Goal: Task Accomplishment & Management: Complete application form

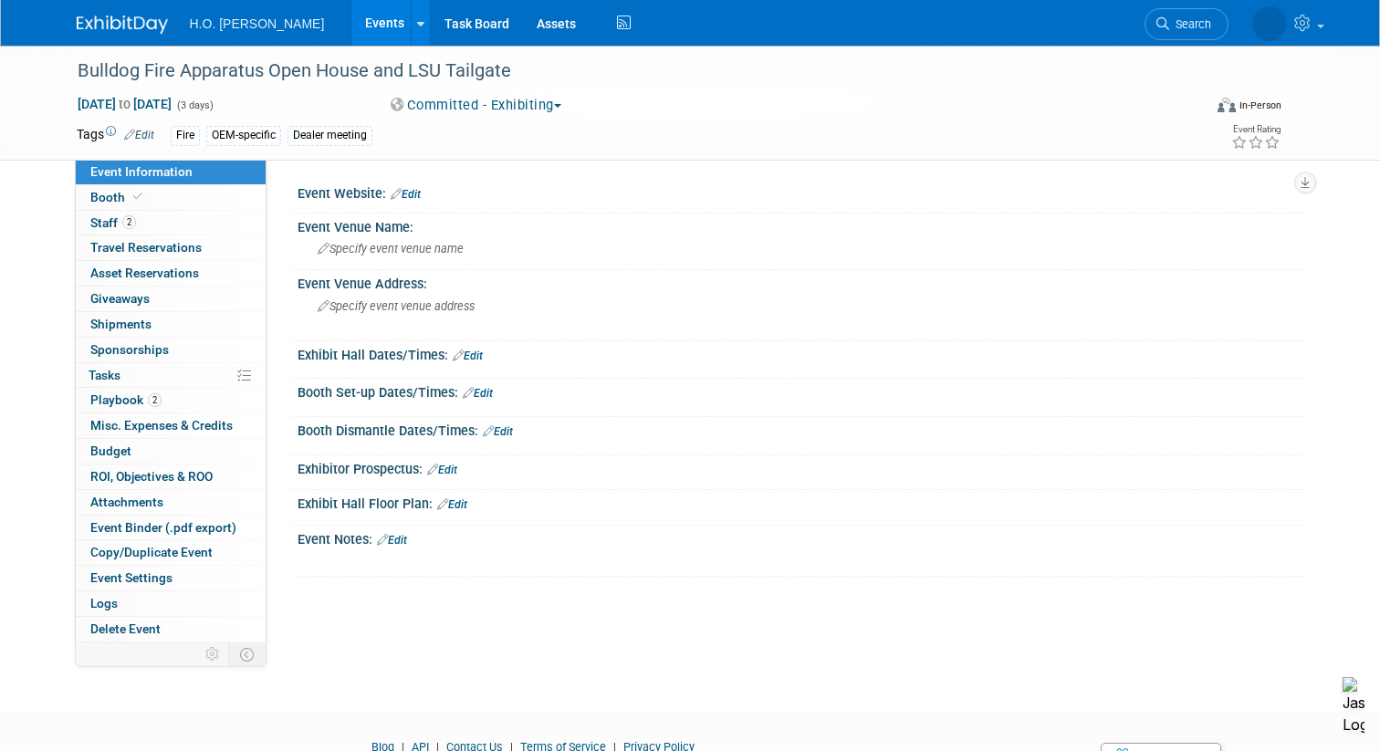
click at [351, 23] on link "Events" at bounding box center [384, 23] width 67 height 46
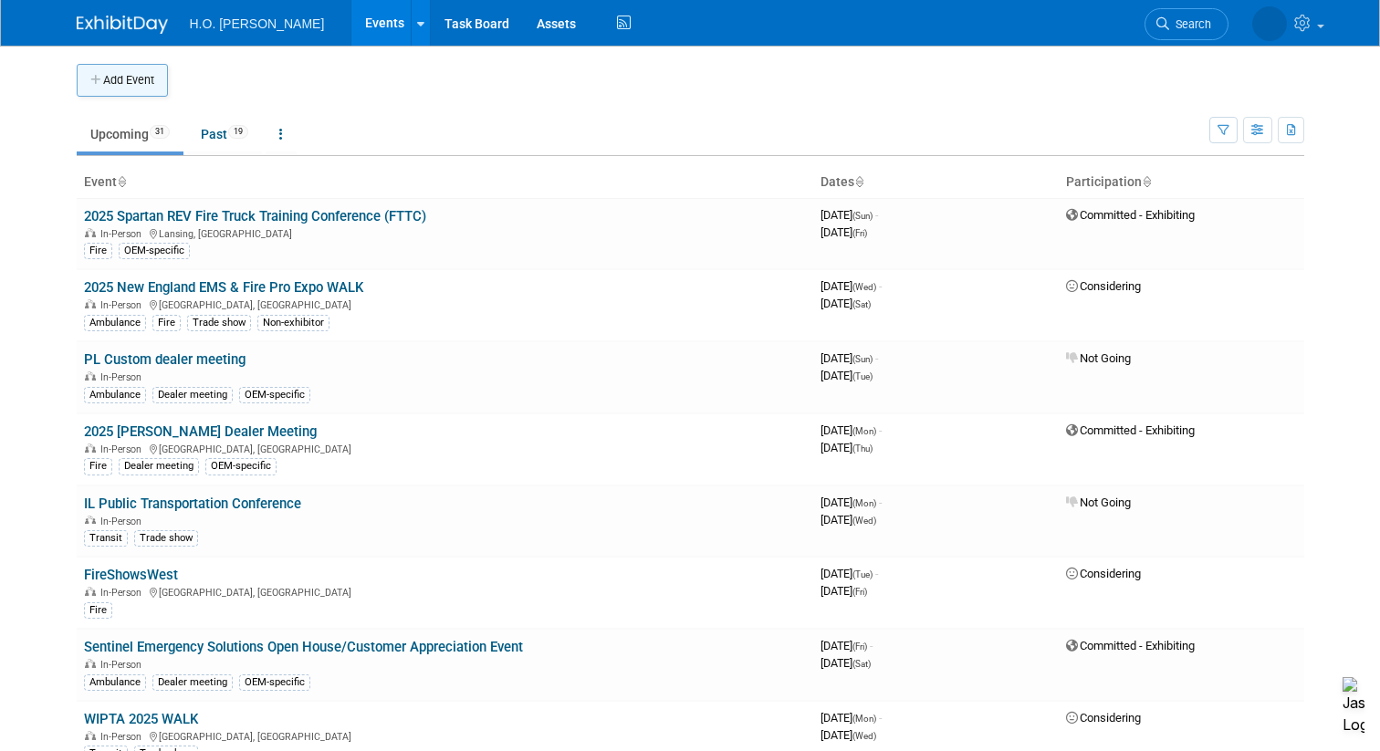
click at [120, 78] on button "Add Event" at bounding box center [122, 80] width 91 height 33
select select "8"
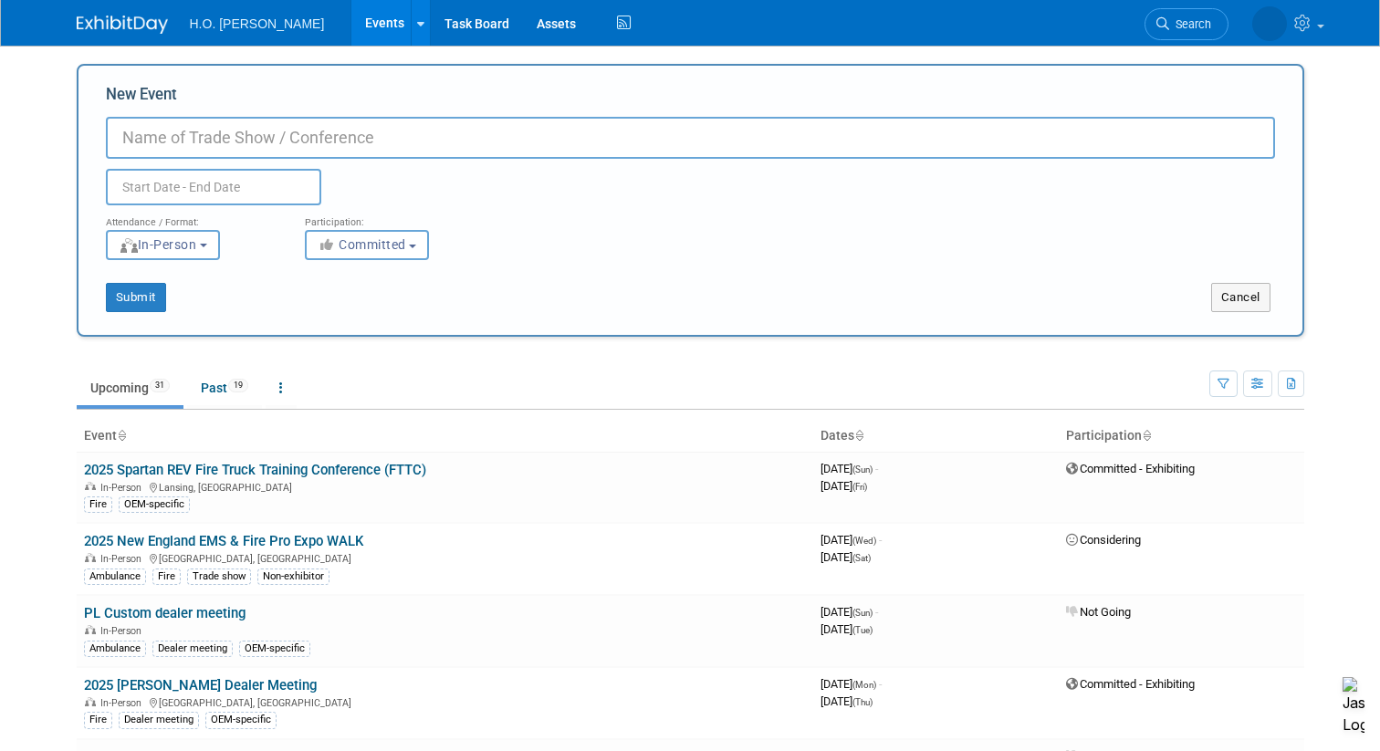
click at [151, 190] on input "text" at bounding box center [213, 187] width 215 height 36
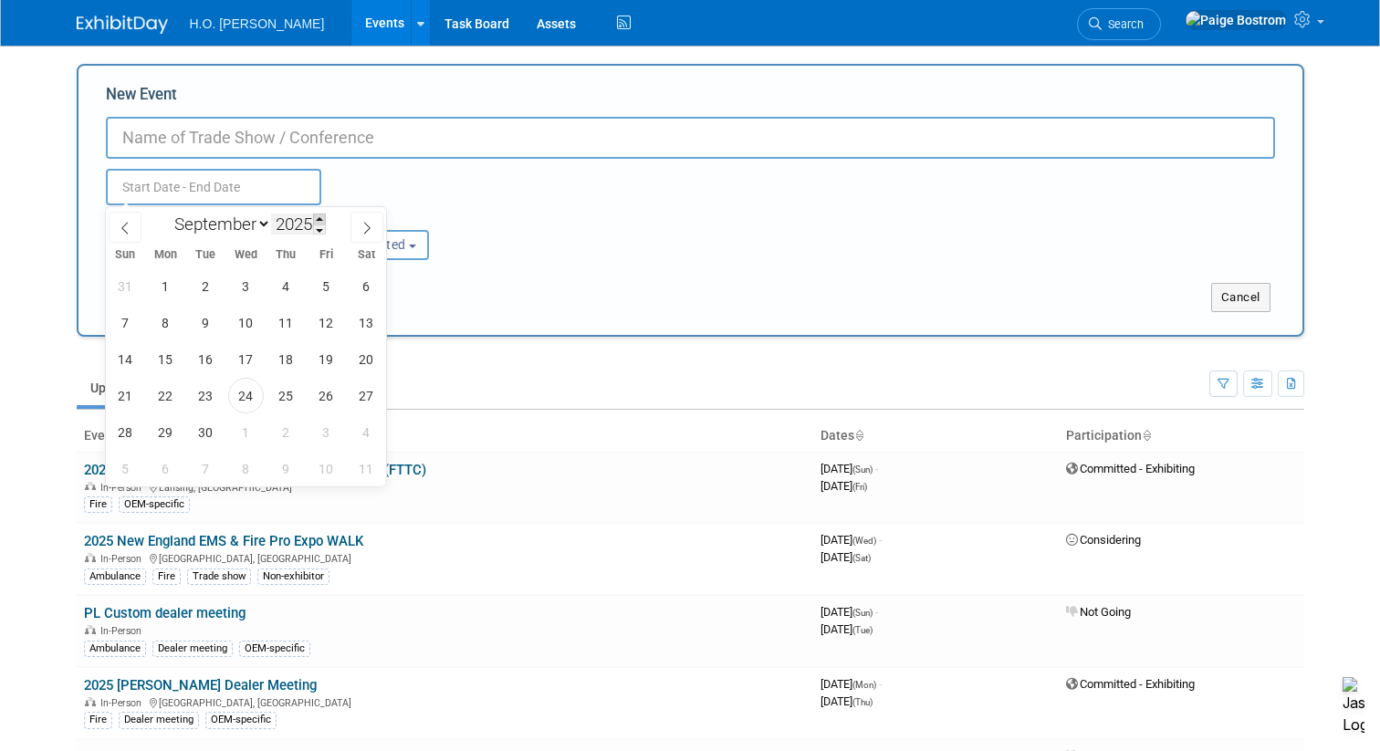
click at [320, 219] on span at bounding box center [319, 218] width 13 height 11
type input "2026"
click at [367, 223] on icon at bounding box center [366, 228] width 13 height 13
select select "10"
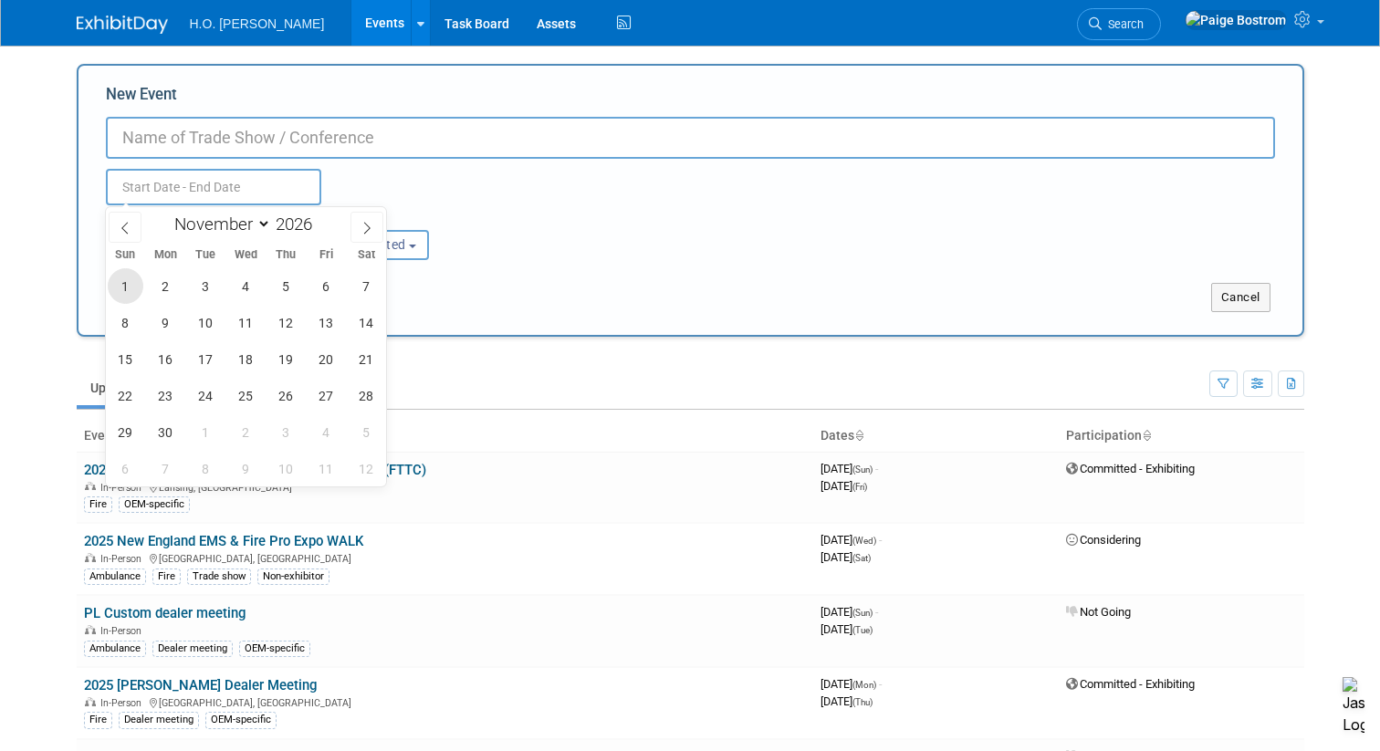
click at [127, 280] on span "1" at bounding box center [126, 286] width 36 height 36
click at [276, 284] on span "5" at bounding box center [286, 286] width 36 height 36
type input "[DATE] to [DATE]"
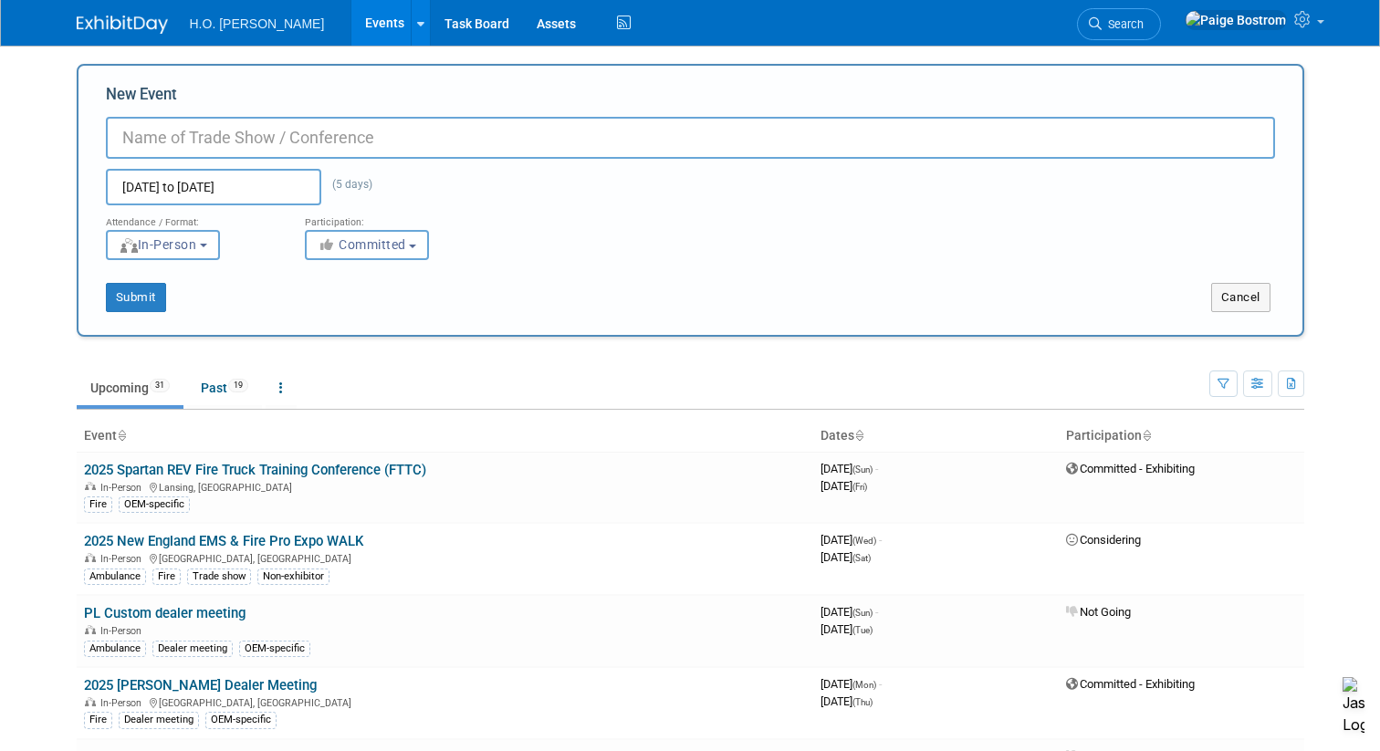
click at [260, 121] on input "New Event" at bounding box center [690, 138] width 1169 height 42
click at [383, 238] on span "Committed" at bounding box center [362, 244] width 89 height 15
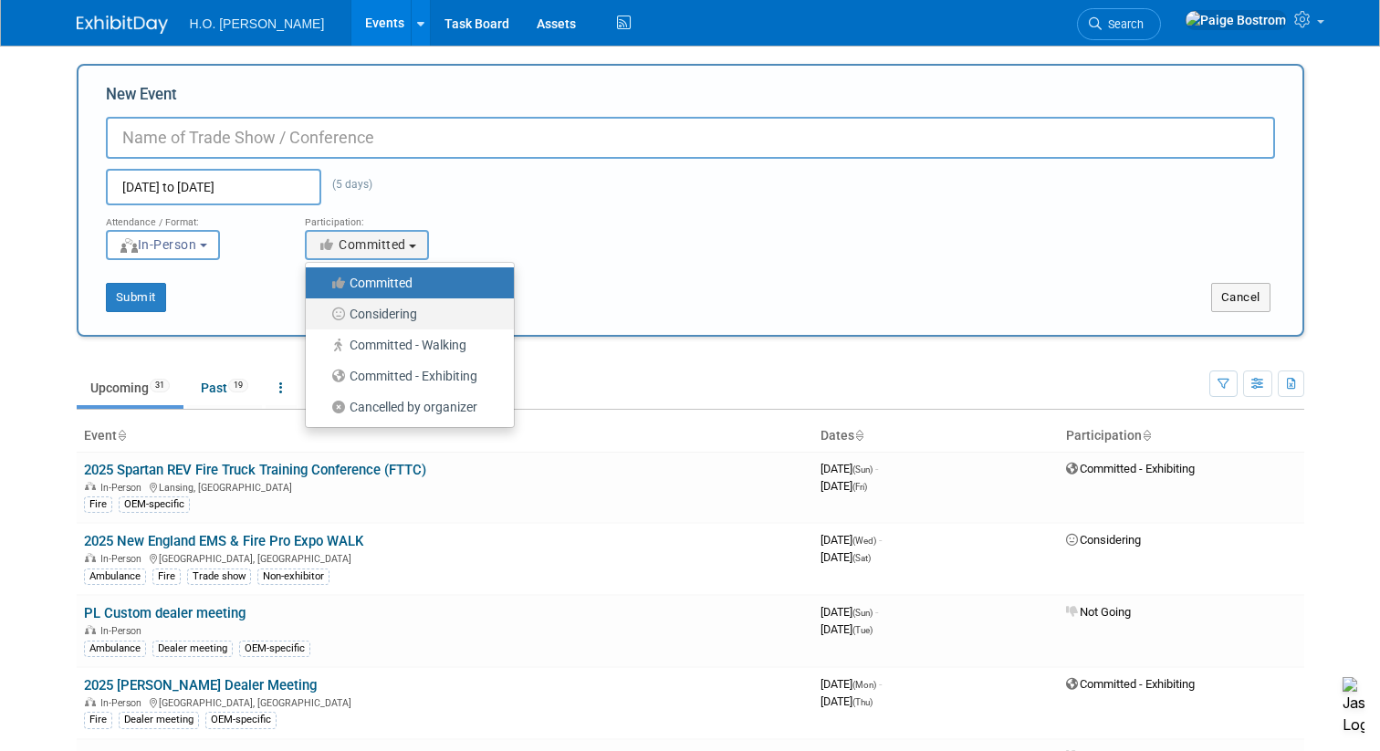
click at [388, 312] on label "Considering" at bounding box center [405, 314] width 181 height 24
click at [322, 312] on input "Considering" at bounding box center [316, 314] width 12 height 12
select select "2"
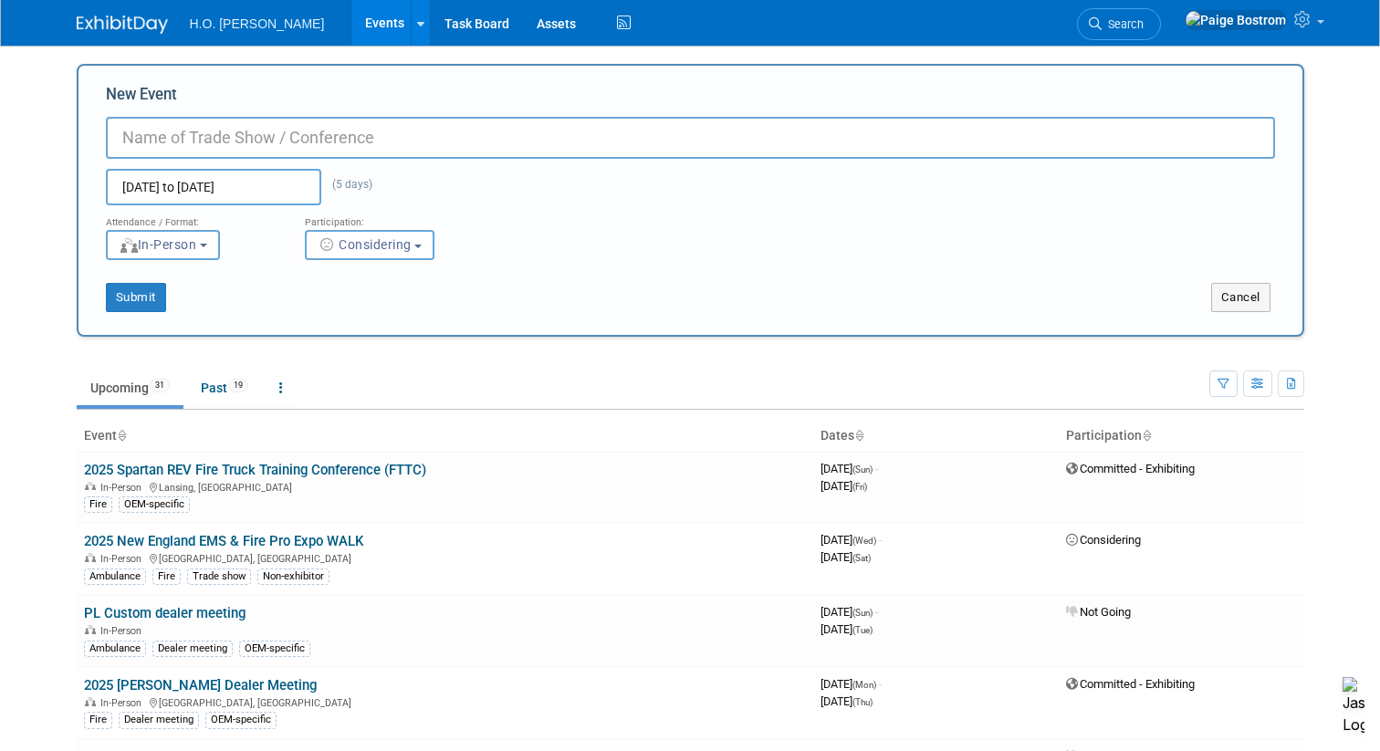
click at [300, 137] on input "New Event" at bounding box center [690, 138] width 1169 height 42
click at [120, 141] on input "FAMA Fire Apparatus Design Symposium" at bounding box center [690, 138] width 1169 height 42
click at [203, 137] on input "Fall FAMA Fire Apparatus Design Symposium" at bounding box center [690, 138] width 1169 height 42
type input "Fall FAMA + Fire Apparatus Design Symposium"
click at [145, 306] on button "Submit" at bounding box center [136, 297] width 60 height 29
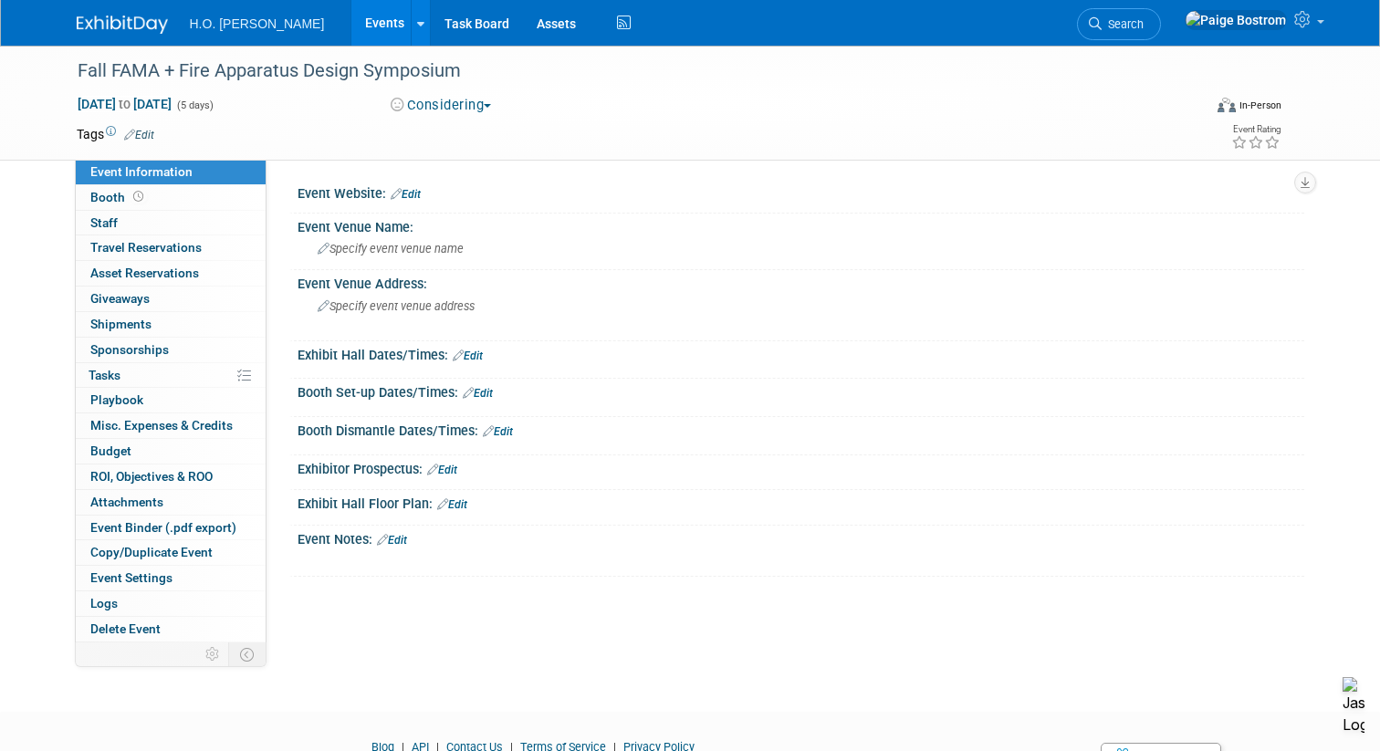
click at [351, 28] on link "Events" at bounding box center [384, 23] width 67 height 46
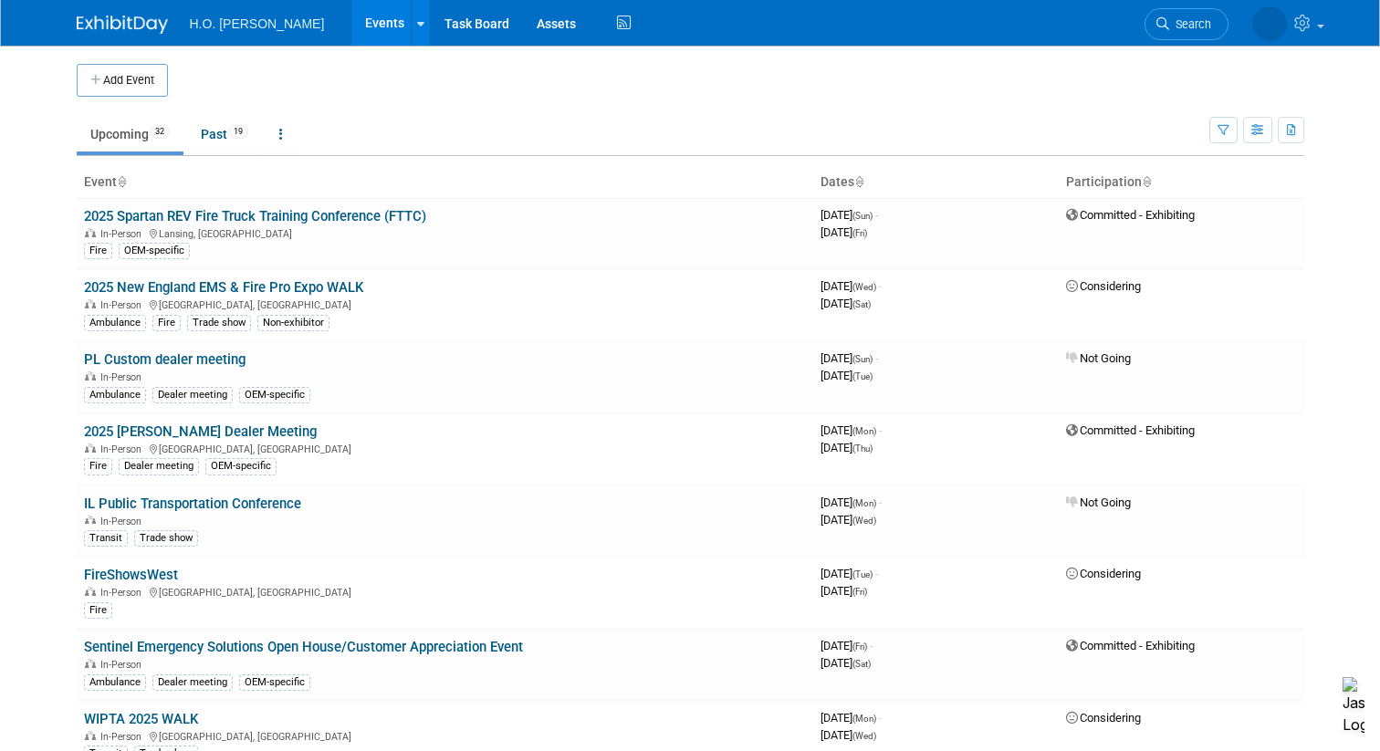
click at [662, 52] on div "Add Event" at bounding box center [690, 71] width 1227 height 51
